Goal: Navigation & Orientation: Find specific page/section

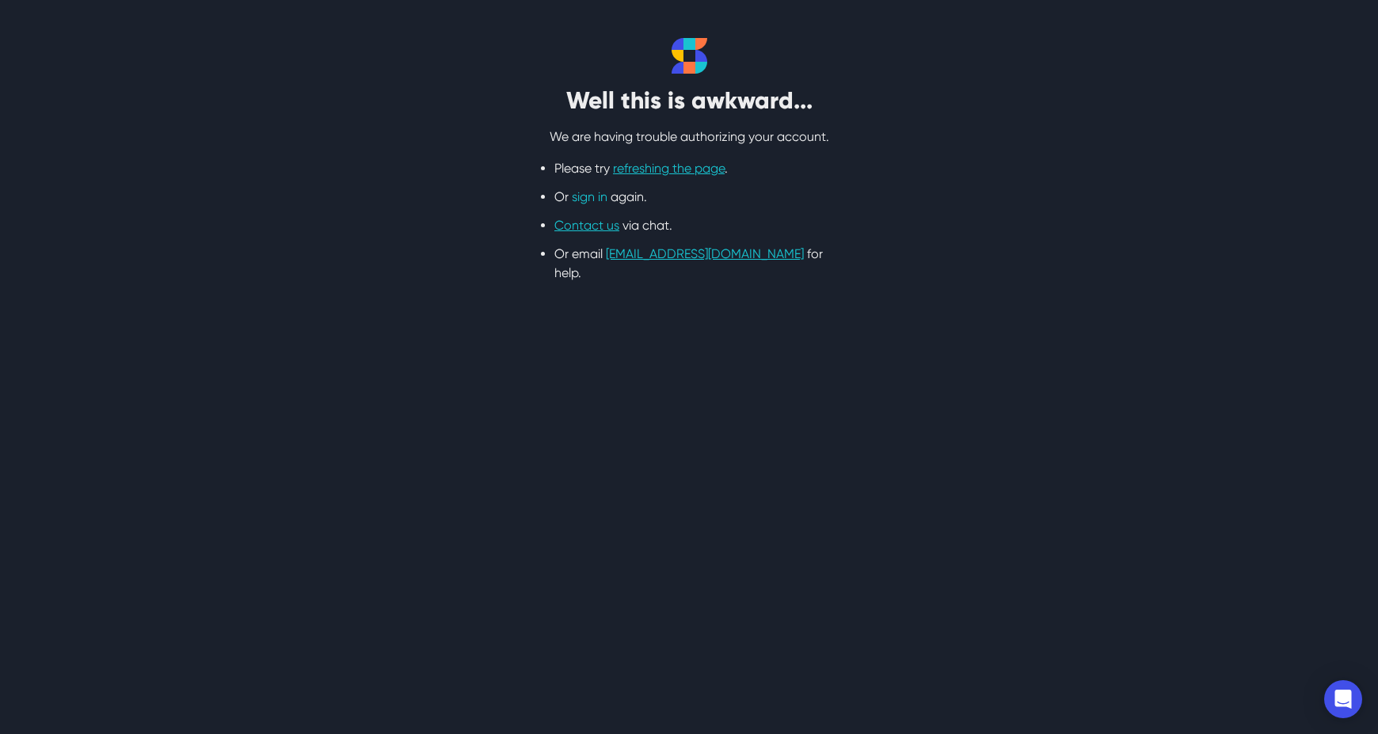
click at [593, 196] on link "sign in" at bounding box center [590, 196] width 36 height 15
click at [588, 197] on link "sign in" at bounding box center [590, 196] width 36 height 15
click at [683, 167] on link "refreshing the page" at bounding box center [669, 168] width 112 height 15
